Goal: Information Seeking & Learning: Learn about a topic

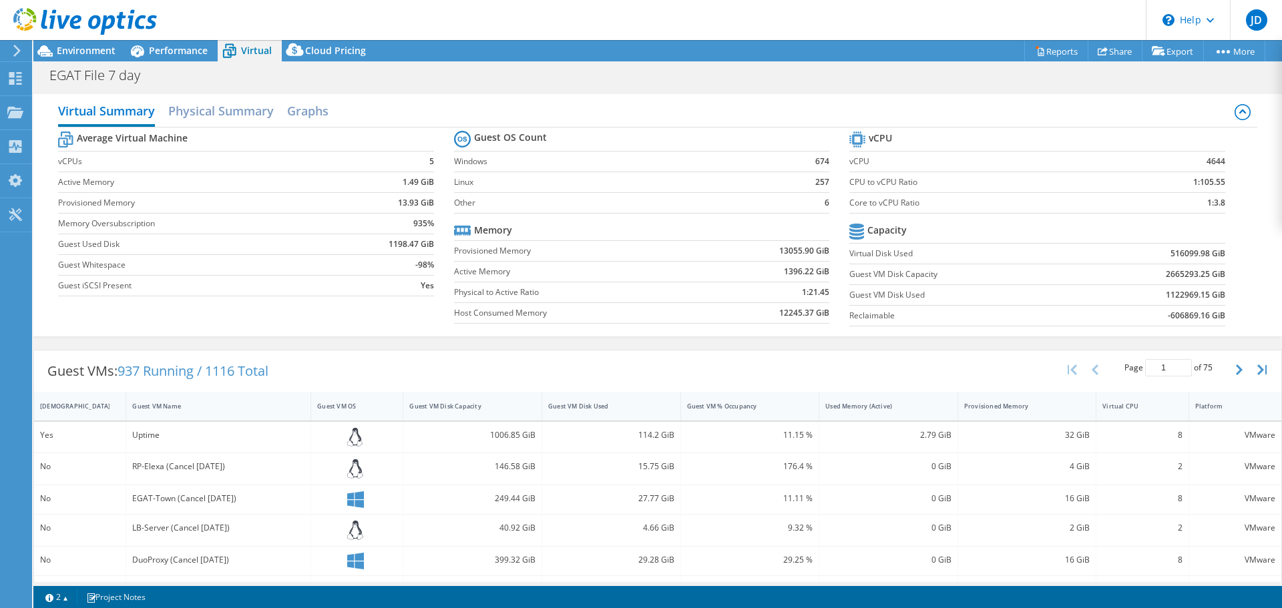
select select "USD"
click at [306, 55] on icon at bounding box center [295, 52] width 27 height 27
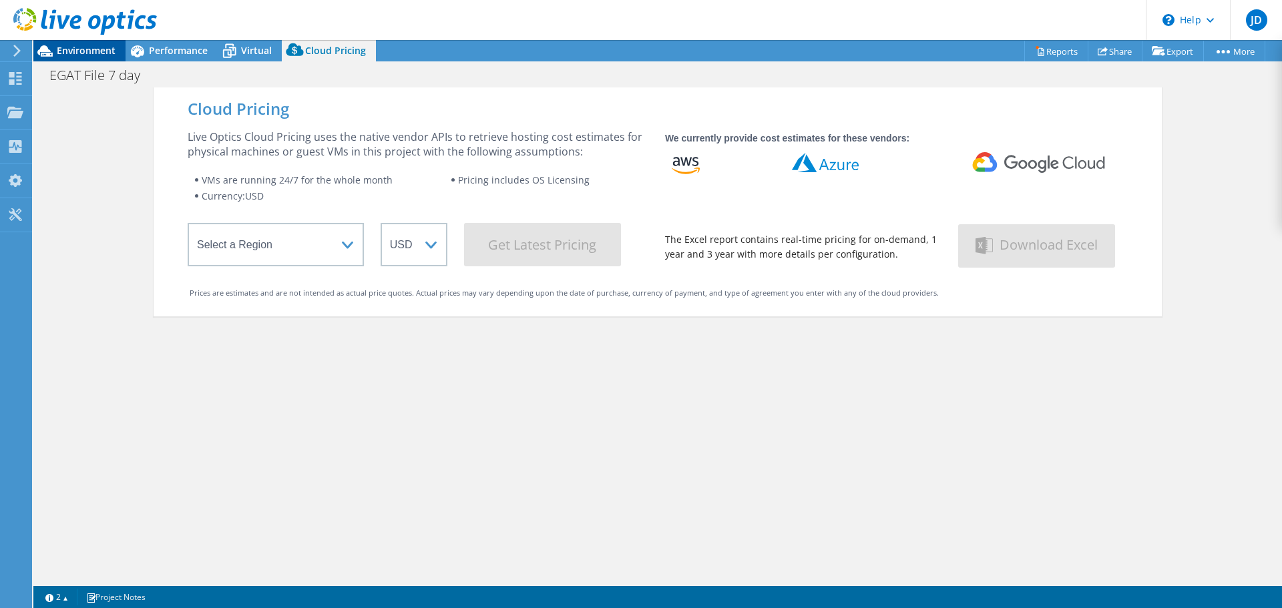
click at [93, 50] on span "Environment" at bounding box center [86, 50] width 59 height 13
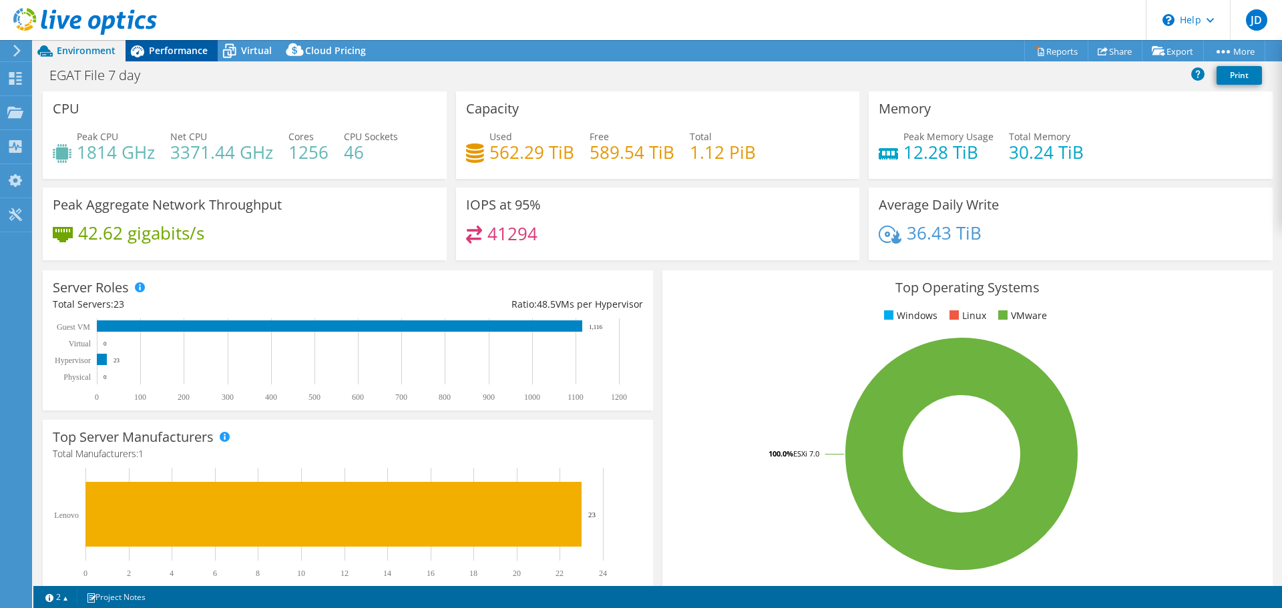
click at [157, 42] on div "Performance" at bounding box center [172, 50] width 92 height 21
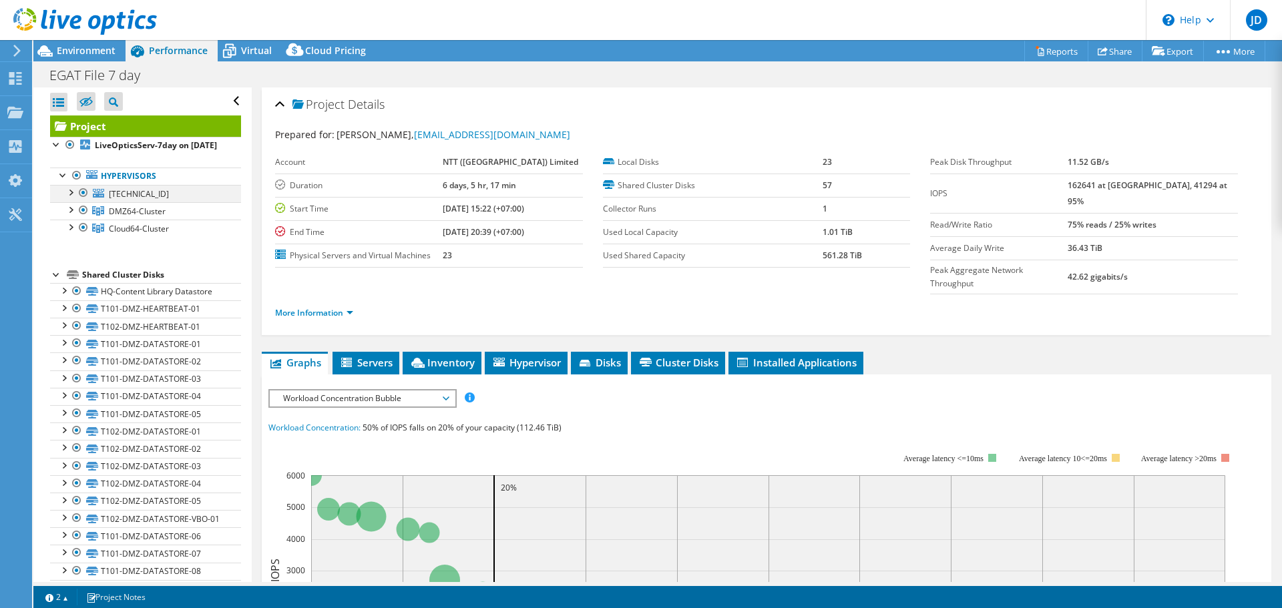
click at [83, 201] on div at bounding box center [83, 193] width 13 height 16
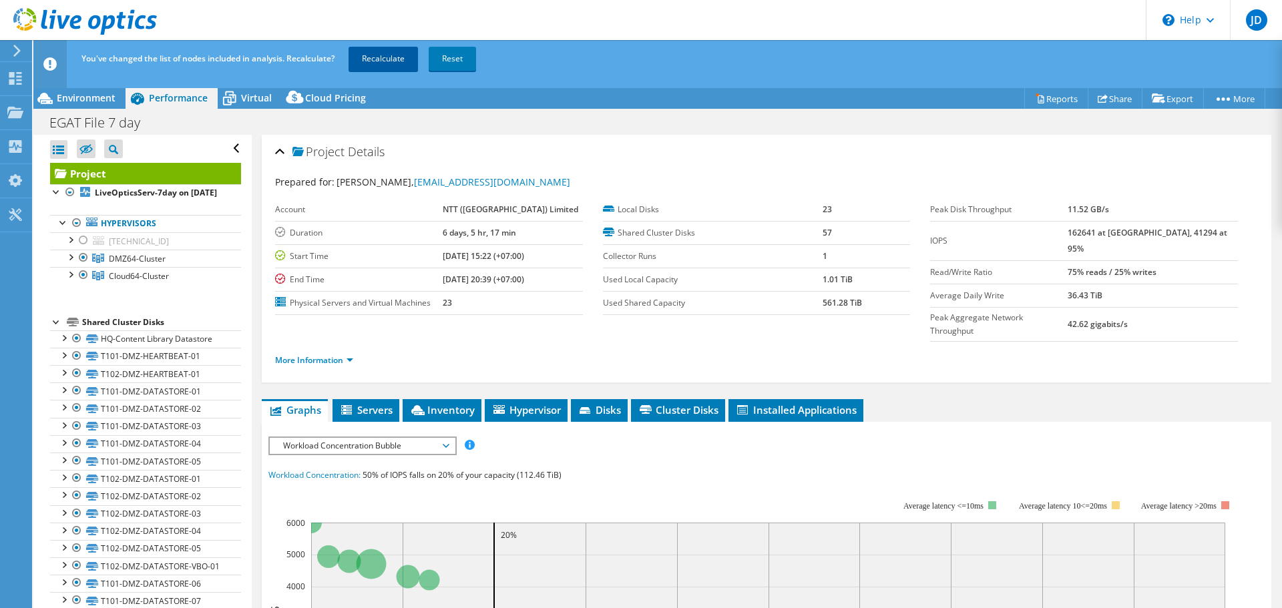
click at [383, 57] on link "Recalculate" at bounding box center [383, 59] width 69 height 24
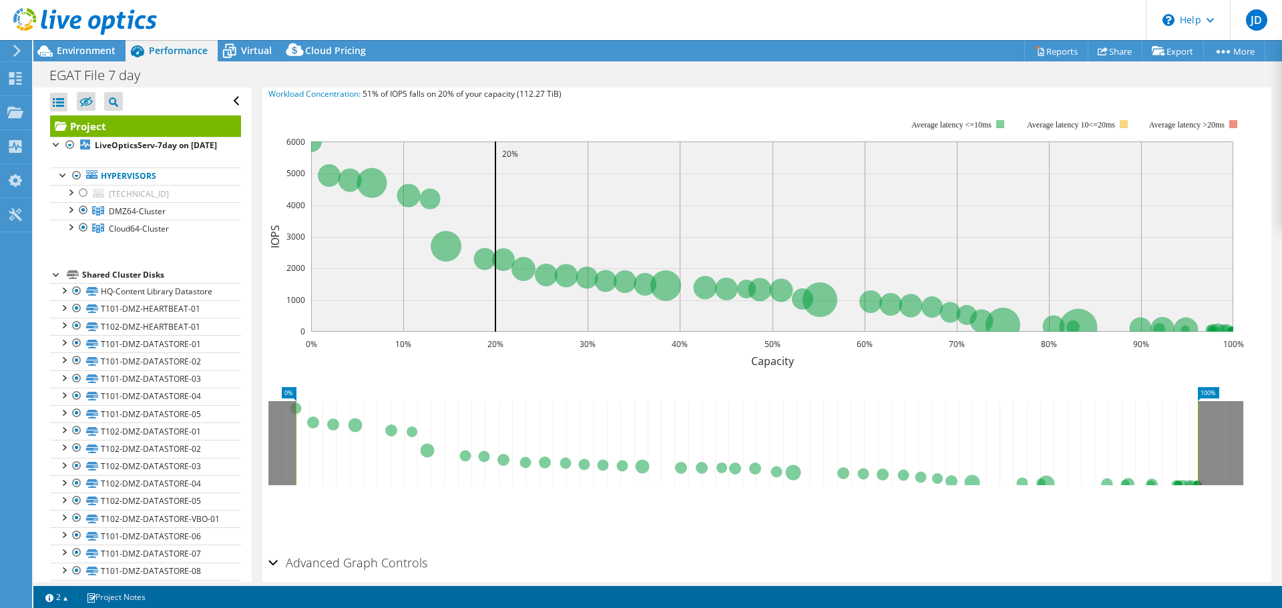
scroll to position [367, 0]
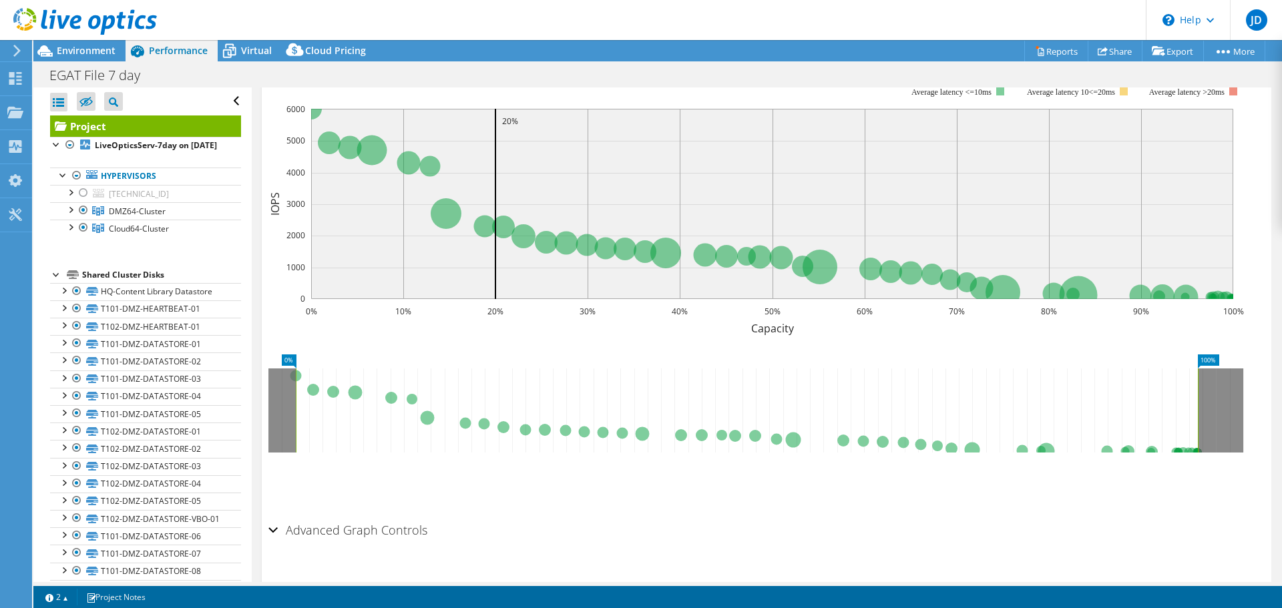
click at [274, 517] on div "Advanced Graph Controls" at bounding box center [766, 531] width 996 height 29
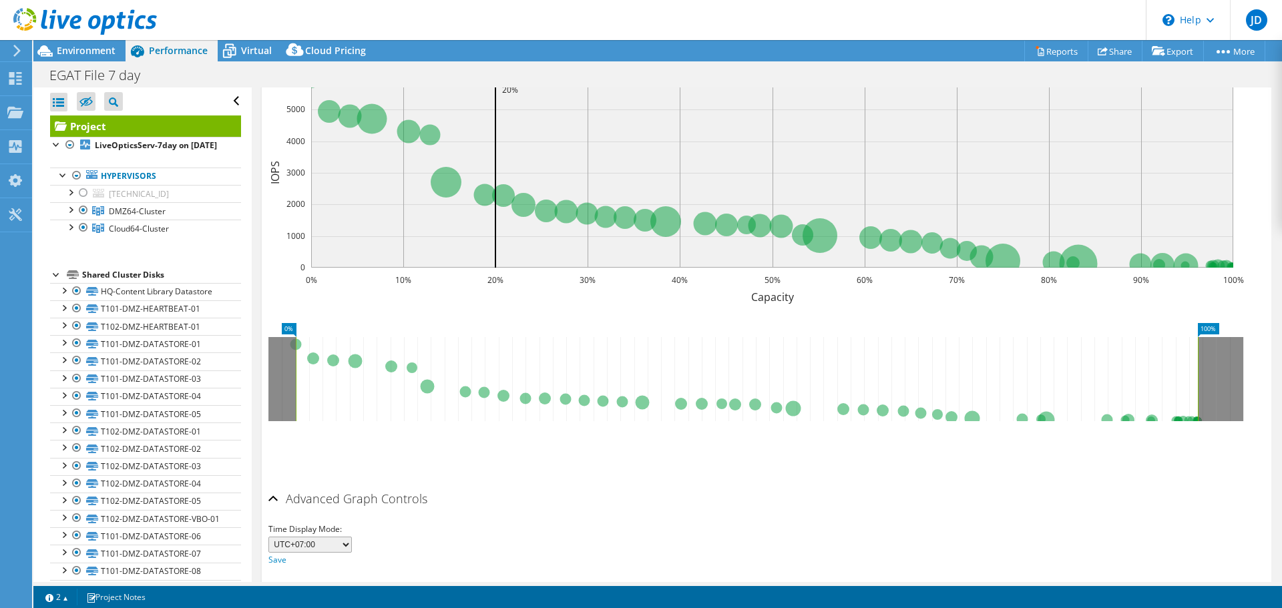
scroll to position [420, 0]
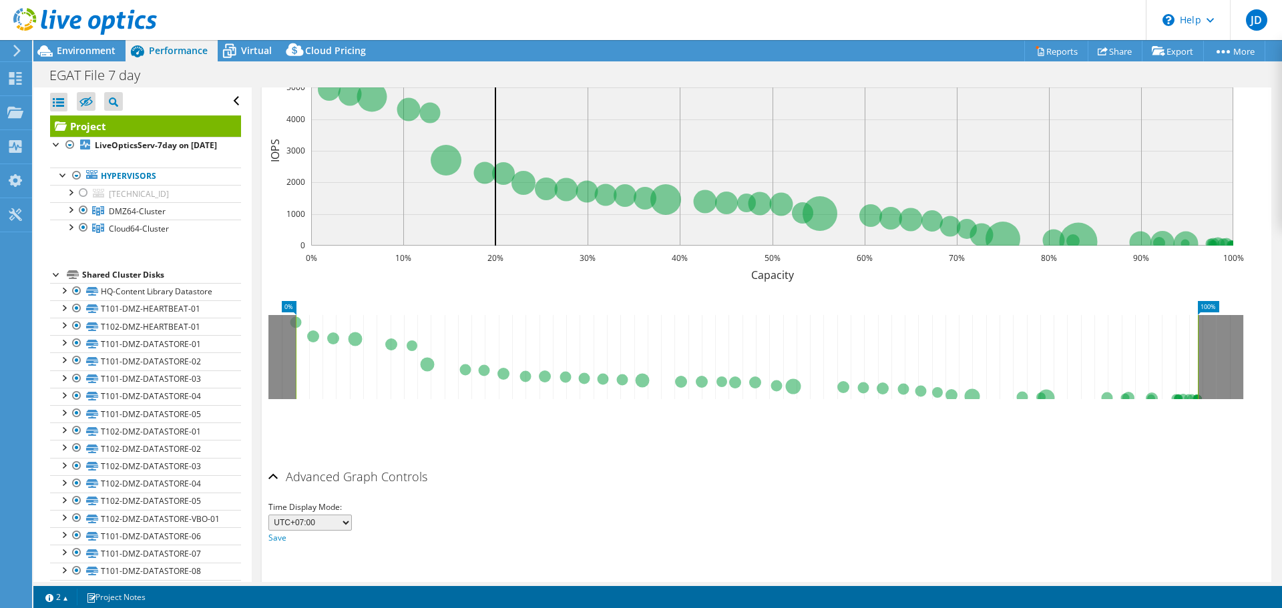
click at [309, 515] on select "UTC-12:00 UTC-11:00 UTC-10:00 UTC-09:30 UTC-09:00 UTC-08:00 UTC-07:00 UTC-06:00…" at bounding box center [309, 523] width 83 height 16
click at [744, 463] on div "Advanced Graph Controls" at bounding box center [766, 477] width 996 height 29
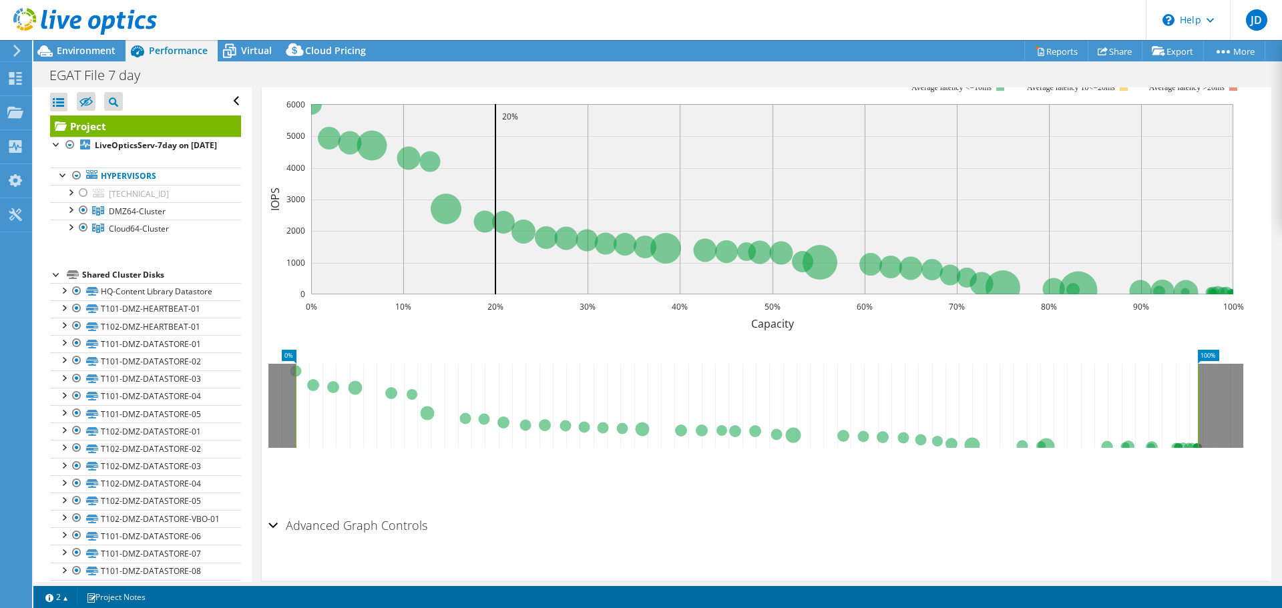
scroll to position [367, 0]
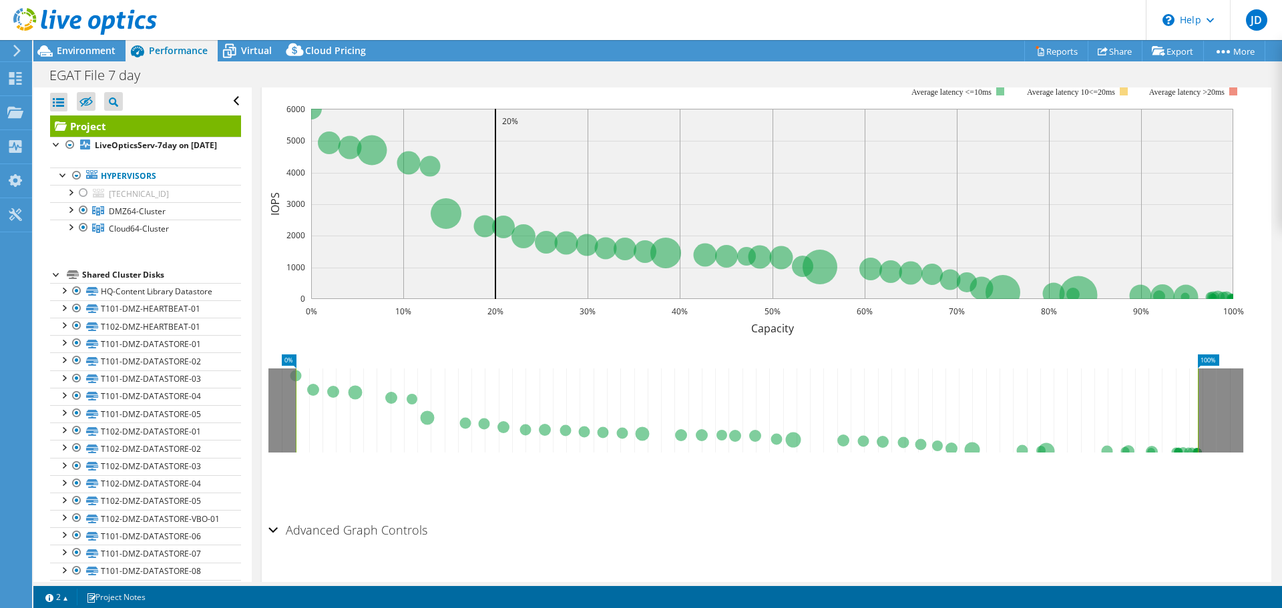
click at [323, 369] on icon at bounding box center [747, 411] width 902 height 84
click at [316, 369] on icon at bounding box center [747, 411] width 902 height 84
drag, startPoint x: 353, startPoint y: 363, endPoint x: 353, endPoint y: 381, distance: 18.7
click at [353, 381] on icon at bounding box center [747, 411] width 902 height 84
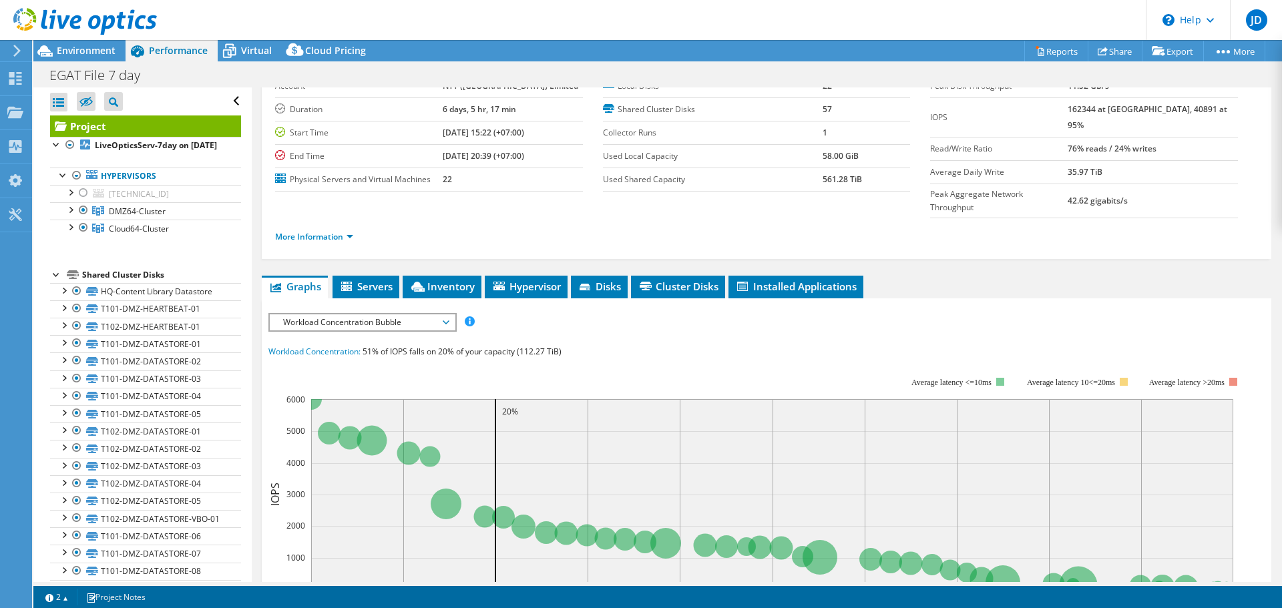
scroll to position [99, 0]
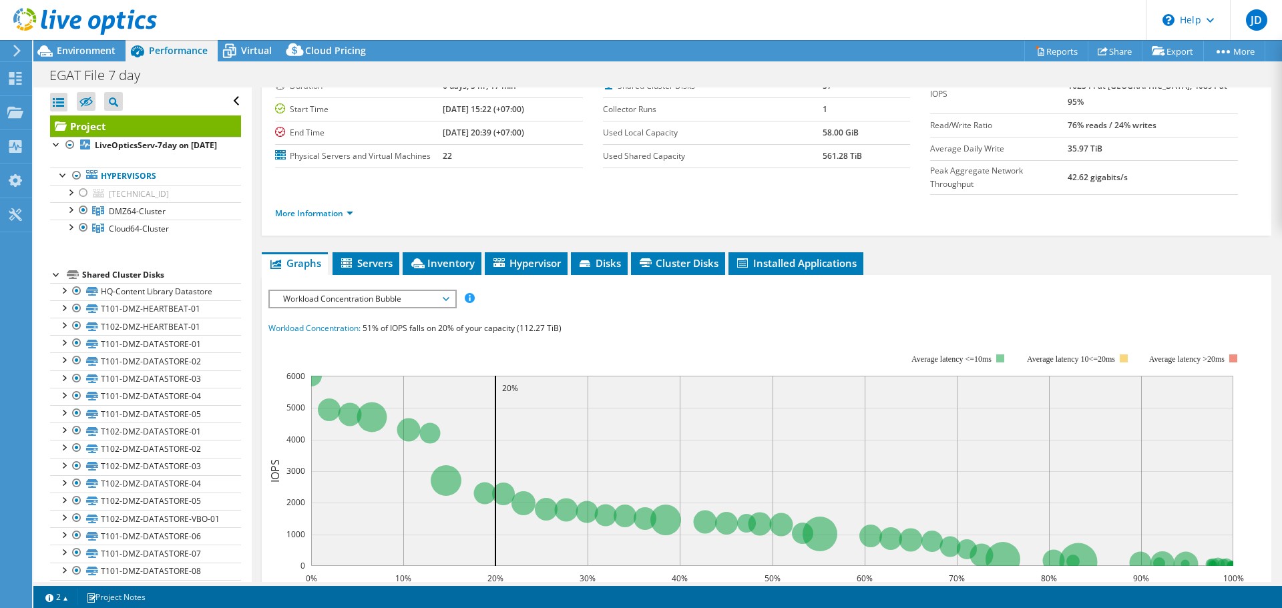
click at [493, 400] on icon "0% 10% 20% 30% 40% 50% 60% 70% 80% 90% 100% Capacity 0 1000 2000 3000 4000 5000…" at bounding box center [761, 469] width 986 height 267
click at [371, 256] on span "Servers" at bounding box center [365, 262] width 53 height 13
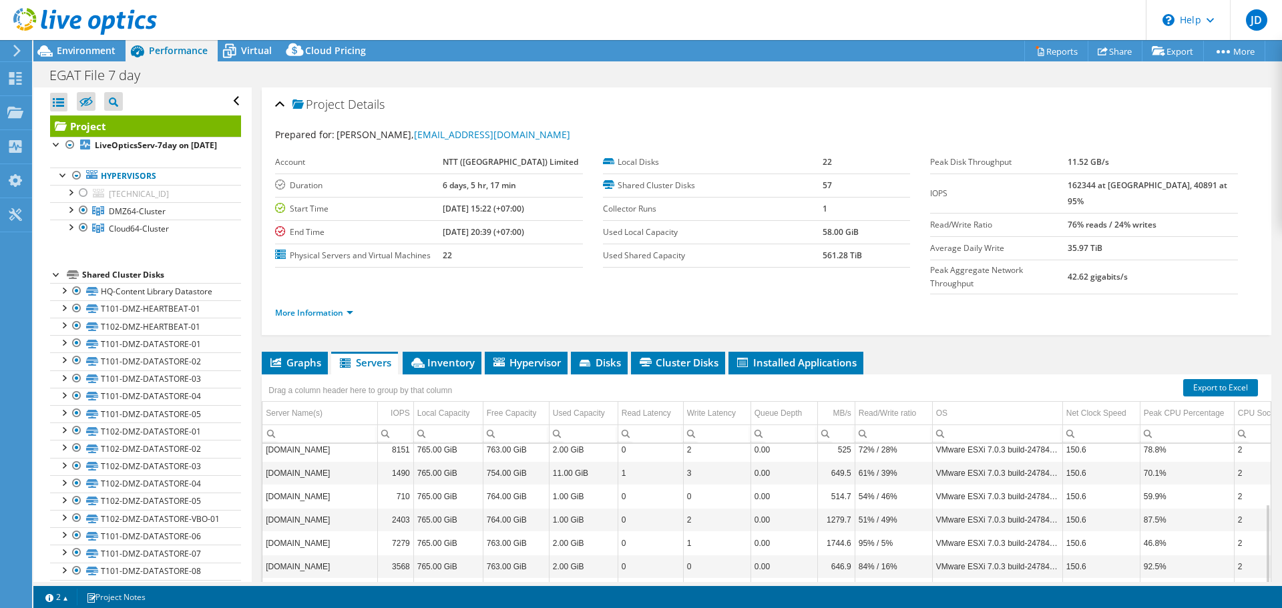
scroll to position [0, 0]
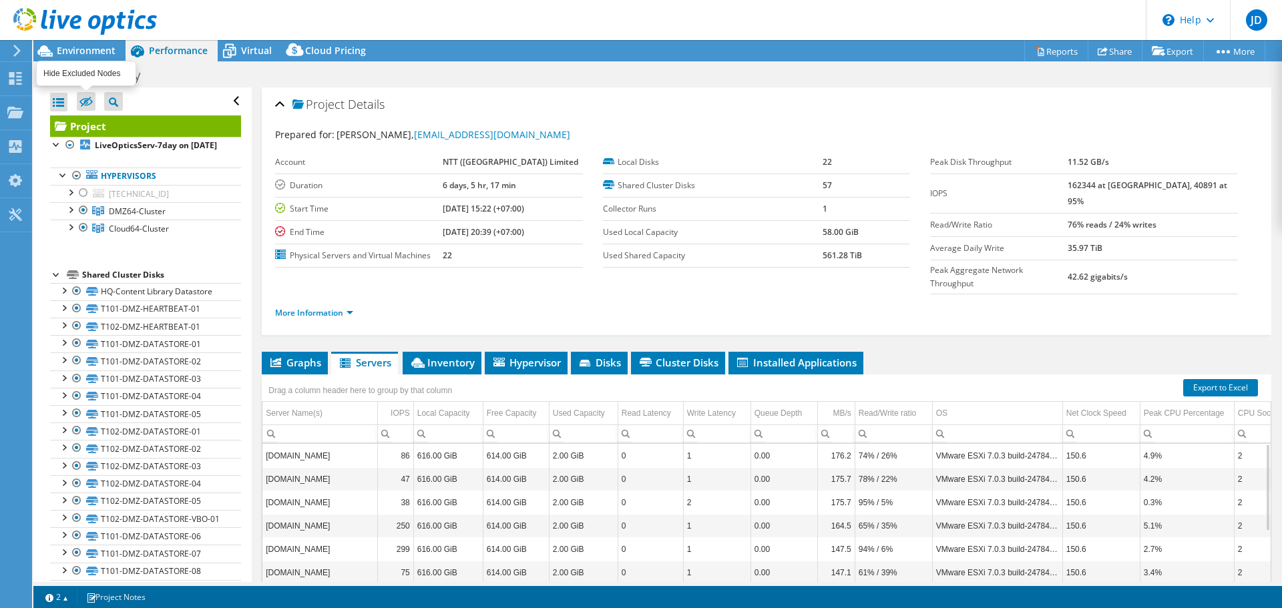
click at [87, 99] on icon at bounding box center [85, 102] width 13 height 10
click at [0, 0] on input "checkbox" at bounding box center [0, 0] width 0 height 0
click at [87, 99] on icon at bounding box center [85, 102] width 13 height 10
click at [0, 0] on input "checkbox" at bounding box center [0, 0] width 0 height 0
click at [87, 99] on icon at bounding box center [85, 102] width 13 height 10
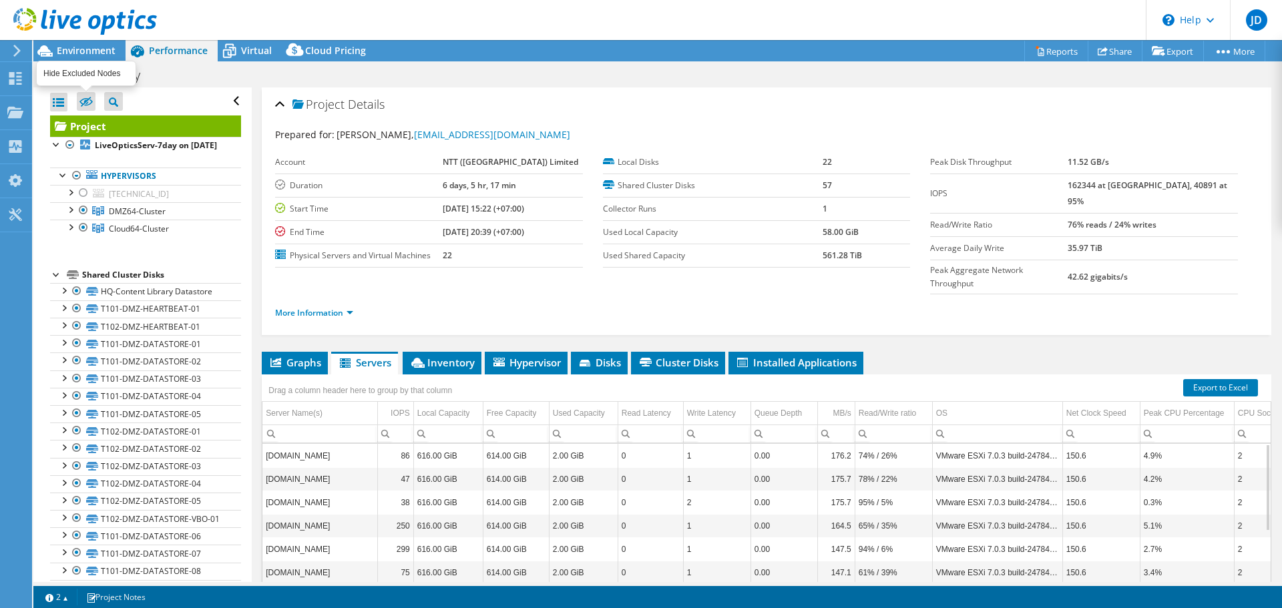
click at [0, 0] on input "checkbox" at bounding box center [0, 0] width 0 height 0
click at [87, 99] on icon at bounding box center [85, 102] width 13 height 10
click at [0, 0] on input "checkbox" at bounding box center [0, 0] width 0 height 0
click at [87, 99] on icon at bounding box center [85, 102] width 13 height 10
click at [0, 0] on input "checkbox" at bounding box center [0, 0] width 0 height 0
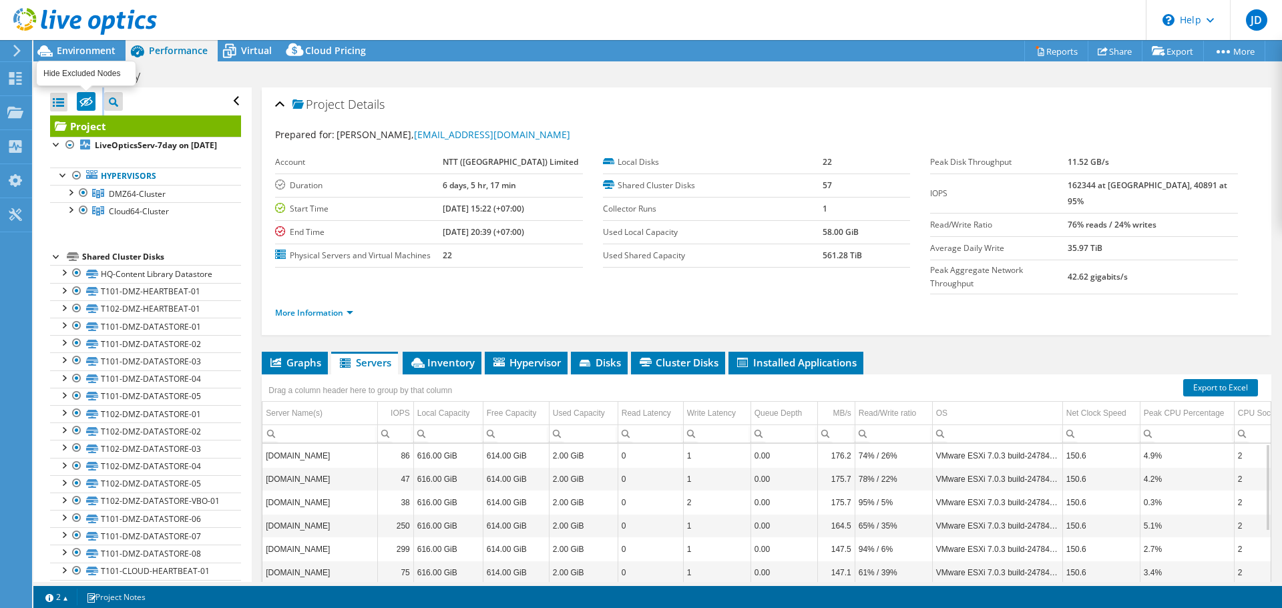
click at [87, 99] on icon at bounding box center [85, 102] width 13 height 10
click at [0, 0] on input "checkbox" at bounding box center [0, 0] width 0 height 0
click at [87, 99] on icon at bounding box center [85, 102] width 13 height 10
click at [0, 0] on input "checkbox" at bounding box center [0, 0] width 0 height 0
click at [87, 99] on icon at bounding box center [85, 102] width 13 height 10
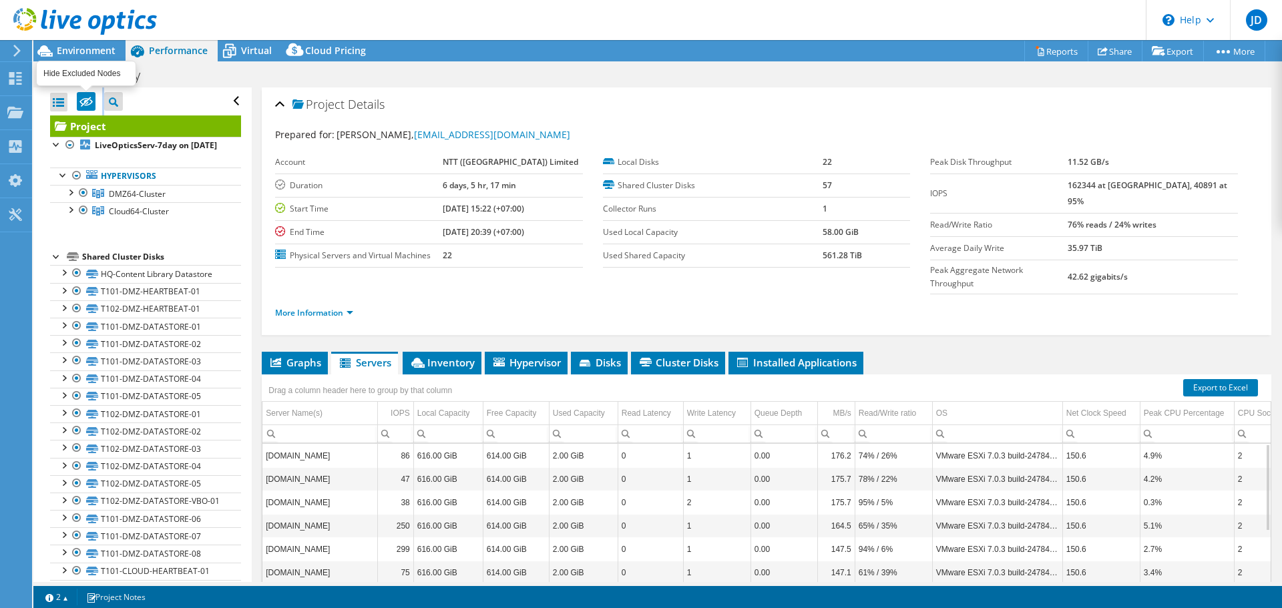
click at [0, 0] on input "checkbox" at bounding box center [0, 0] width 0 height 0
click at [87, 99] on icon at bounding box center [85, 102] width 13 height 10
click at [0, 0] on input "checkbox" at bounding box center [0, 0] width 0 height 0
click at [119, 99] on div at bounding box center [113, 101] width 19 height 19
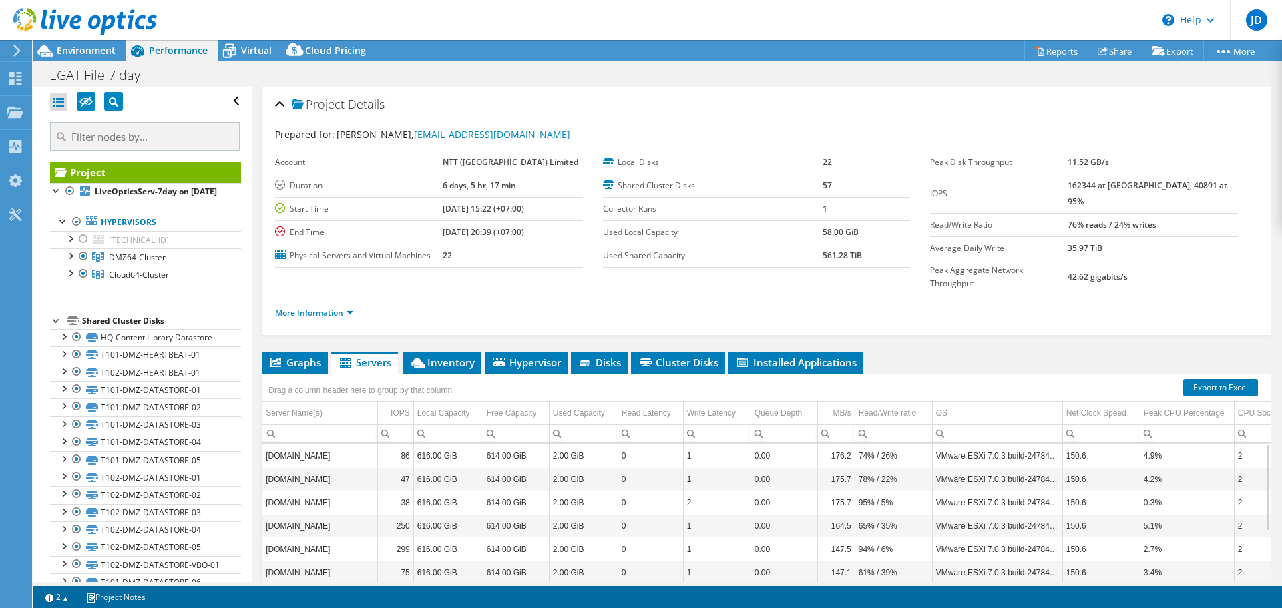
click at [119, 99] on div "Project Tree Filter" at bounding box center [113, 101] width 19 height 19
